Goal: Task Accomplishment & Management: Use online tool/utility

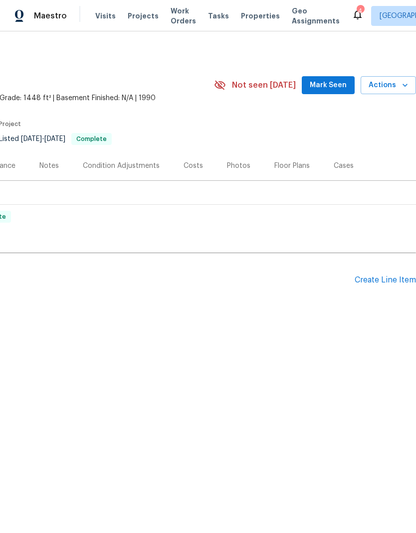
scroll to position [0, 148]
click at [390, 278] on div "Create Line Item" at bounding box center [384, 280] width 61 height 9
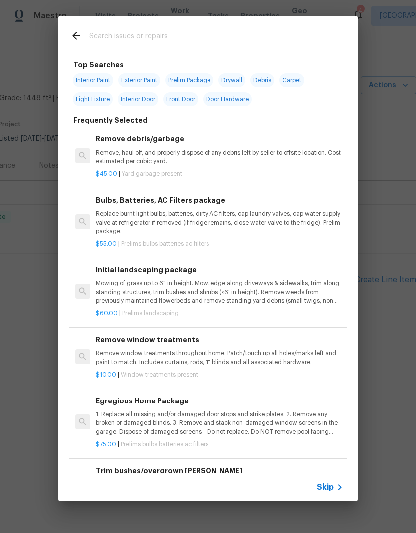
click at [142, 34] on input "text" at bounding box center [194, 37] width 211 height 15
type input "Clea"
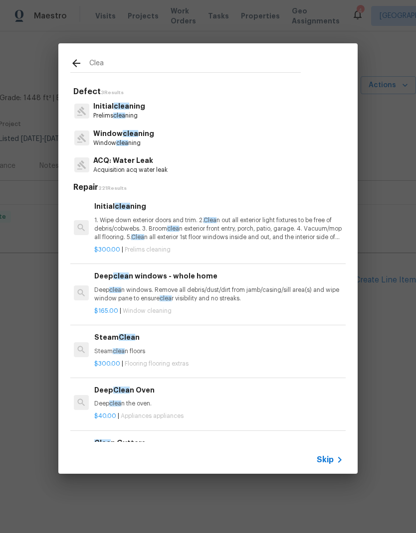
scroll to position [0, 1]
click at [245, 223] on p "1. Wipe down exterior doors and trim. 2. Clea n out all exterior light fixtures…" at bounding box center [217, 228] width 247 height 25
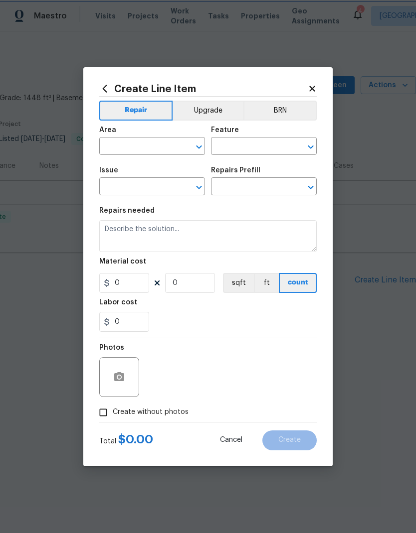
type input "Home Readiness Packages"
type input "Initial cleaning"
type textarea "1. Wipe down exterior doors and trim. 2. Clean out all exterior light fixtures …"
type input "1"
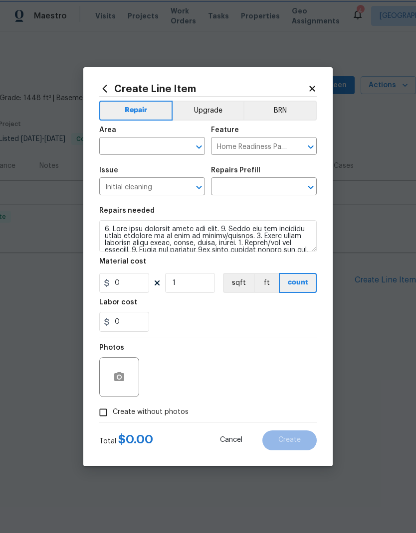
type input "Initial cleaning $300.00"
click at [139, 287] on input "300" at bounding box center [124, 283] width 50 height 20
type input "150"
click at [229, 319] on div "0" at bounding box center [207, 322] width 217 height 20
click at [149, 148] on input "text" at bounding box center [138, 147] width 78 height 15
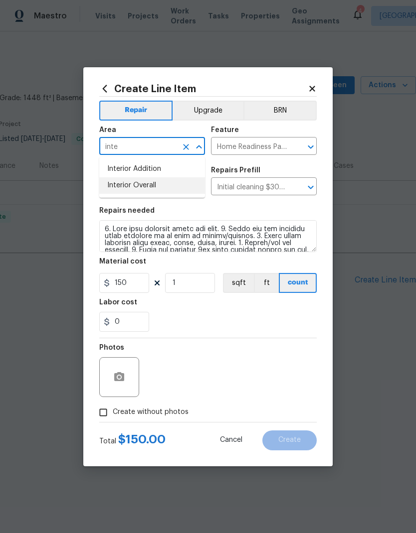
click at [151, 186] on li "Interior Overall" at bounding box center [152, 185] width 106 height 16
type input "Interior Overall"
click at [150, 186] on input "Initial cleaning" at bounding box center [138, 187] width 78 height 15
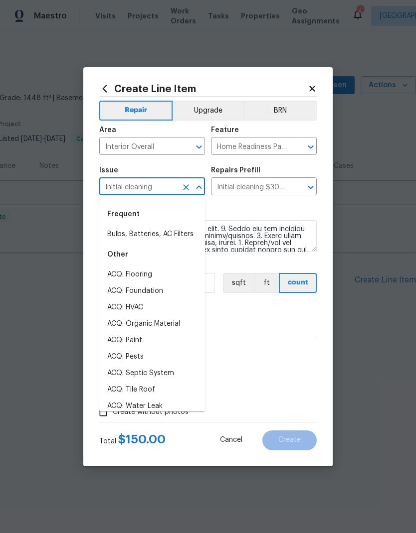
click at [251, 319] on div "0" at bounding box center [207, 322] width 217 height 20
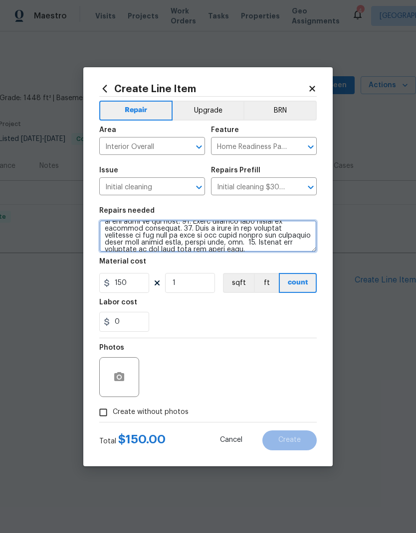
click at [302, 250] on textarea at bounding box center [207, 236] width 217 height 32
click at [300, 242] on textarea at bounding box center [207, 236] width 217 height 32
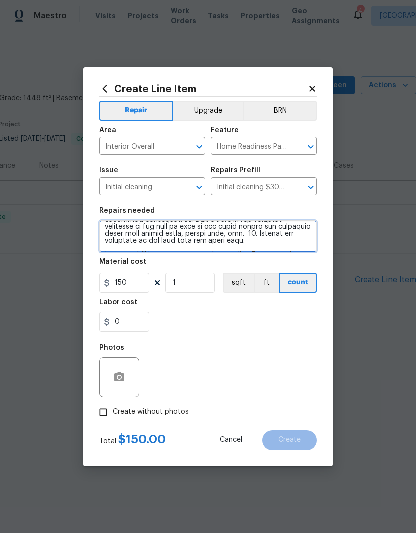
scroll to position [149, 0]
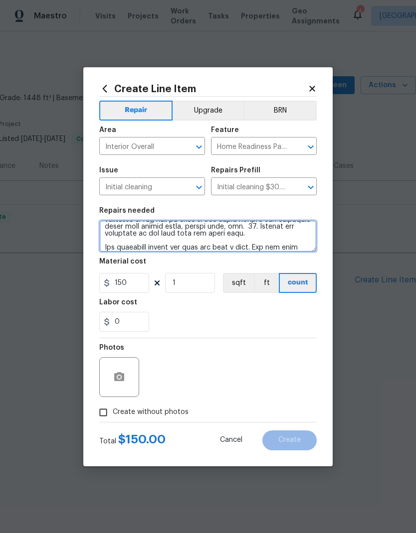
type textarea "1. Wipe down exterior doors and trim. 2. Clean out all exterior light fixtures …"
click at [255, 312] on div "Labor cost" at bounding box center [207, 305] width 217 height 13
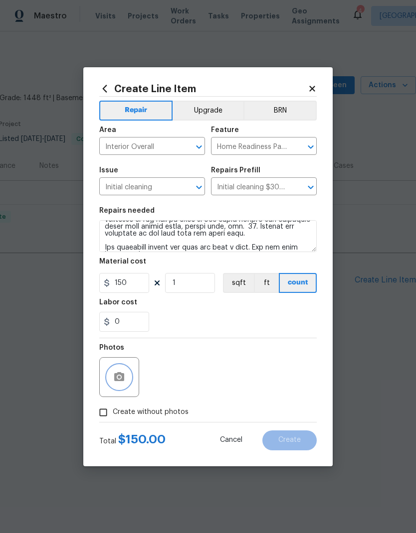
click at [129, 380] on button "button" at bounding box center [119, 377] width 24 height 24
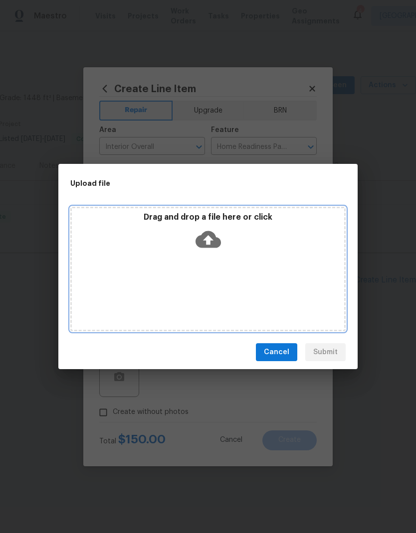
click at [213, 235] on icon at bounding box center [207, 239] width 25 height 17
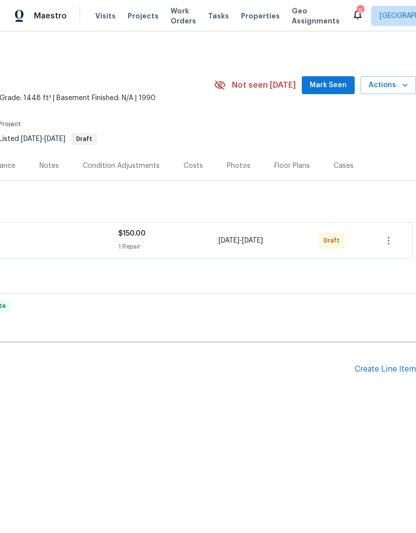
scroll to position [0, 148]
click at [390, 239] on icon "button" at bounding box center [388, 241] width 12 height 12
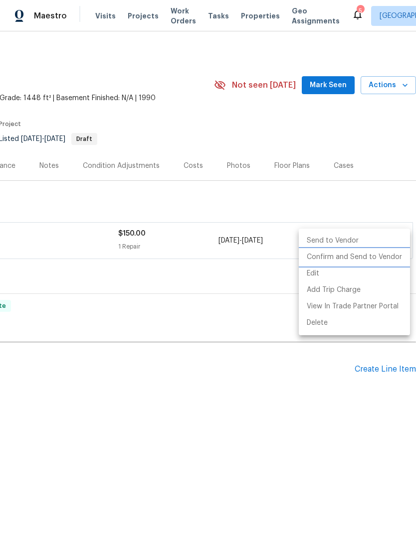
click at [388, 258] on li "Confirm and Send to Vendor" at bounding box center [354, 257] width 111 height 16
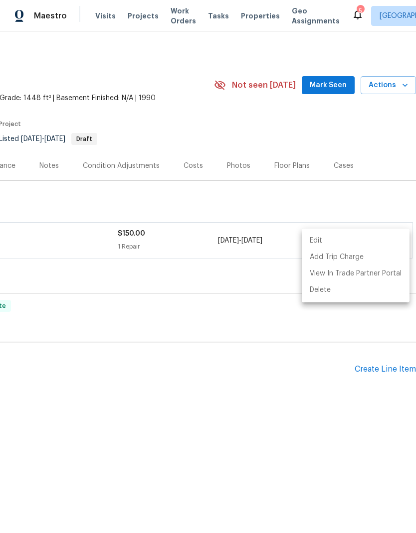
click at [290, 399] on div at bounding box center [208, 266] width 416 height 533
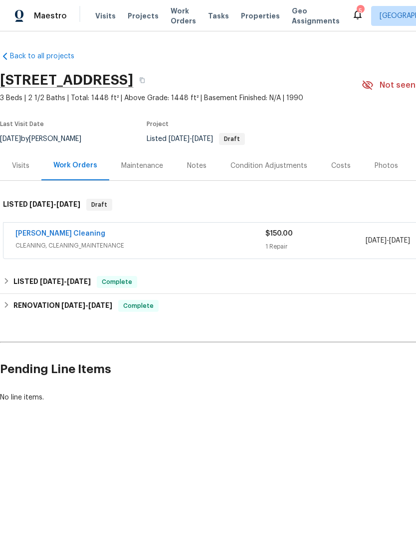
scroll to position [0, 0]
